Goal: Task Accomplishment & Management: Manage account settings

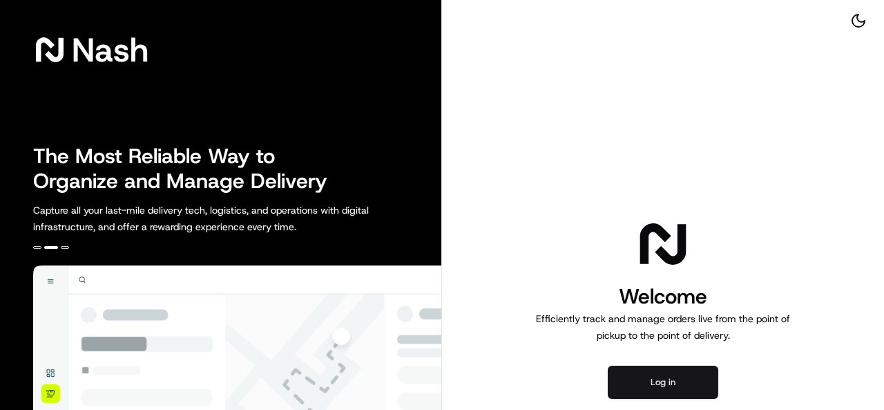
click at [641, 382] on button "Log in" at bounding box center [663, 381] width 111 height 33
